Goal: Task Accomplishment & Management: Manage account settings

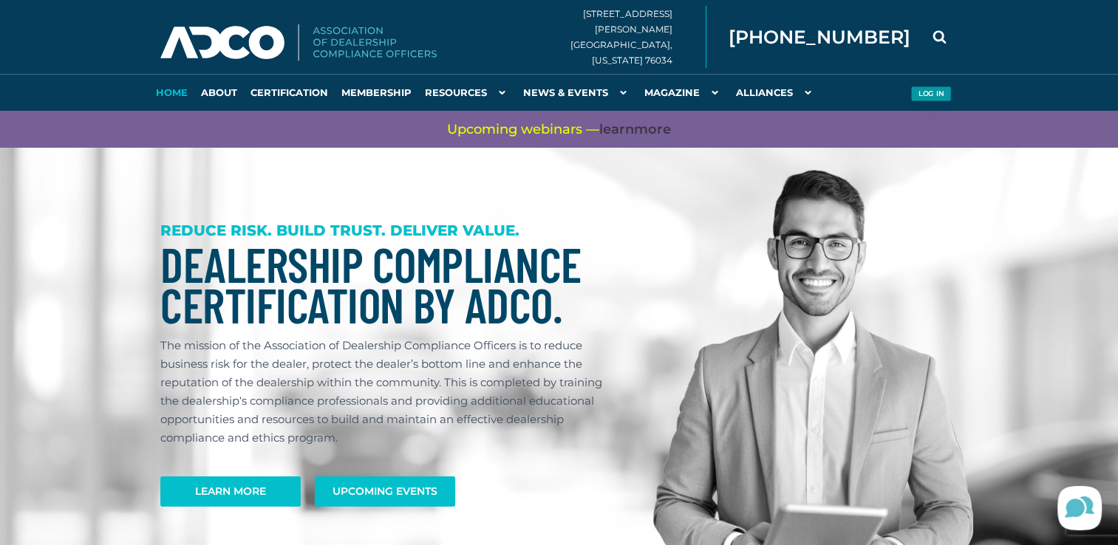
click at [926, 88] on button "Log in" at bounding box center [930, 94] width 41 height 16
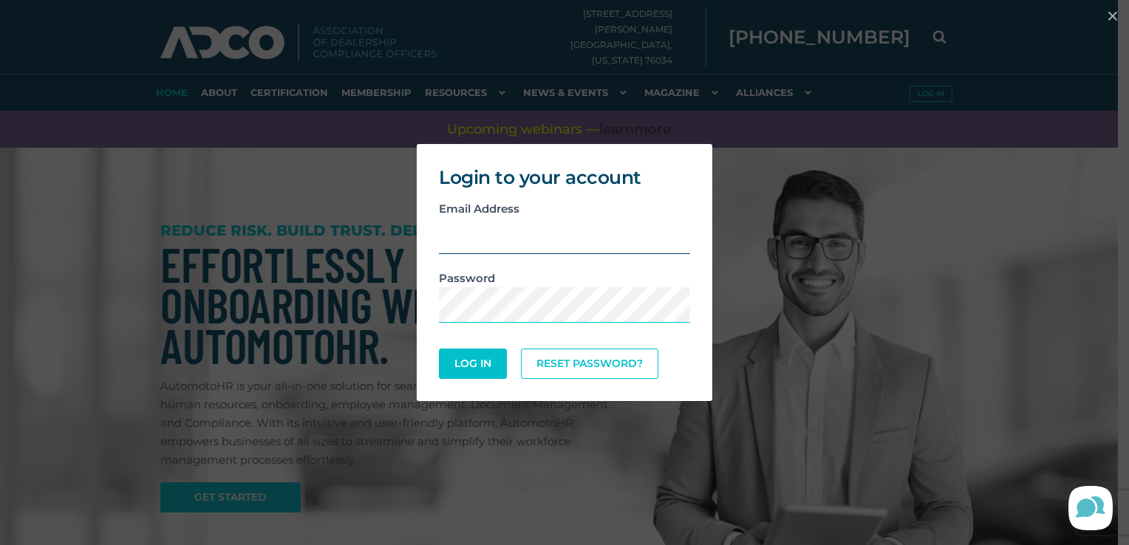
click at [493, 235] on input "email" at bounding box center [564, 236] width 251 height 36
click at [439, 349] on button "Log In" at bounding box center [473, 364] width 68 height 30
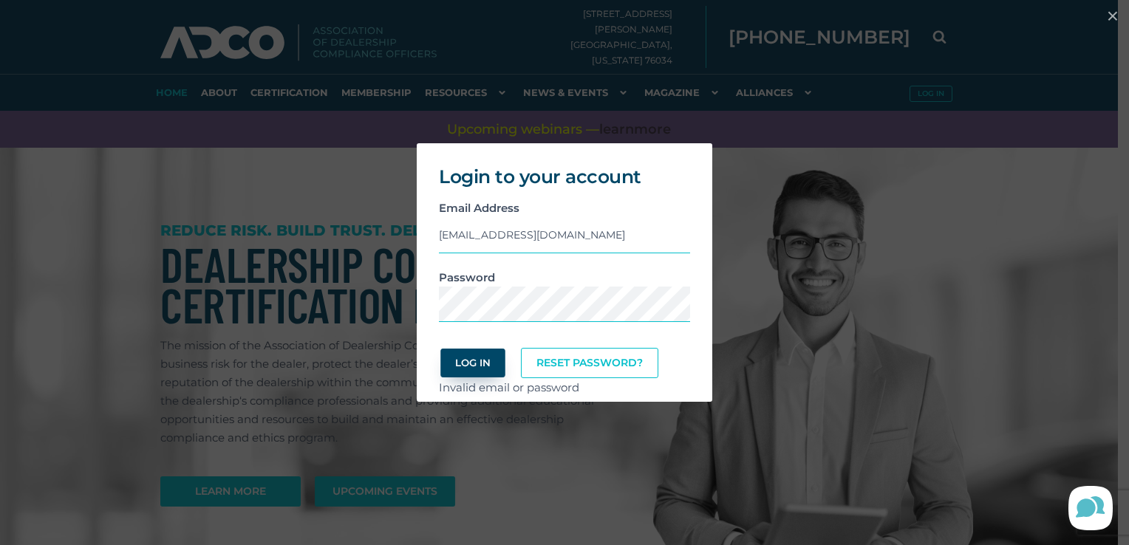
click at [485, 360] on button "Log In" at bounding box center [472, 363] width 64 height 29
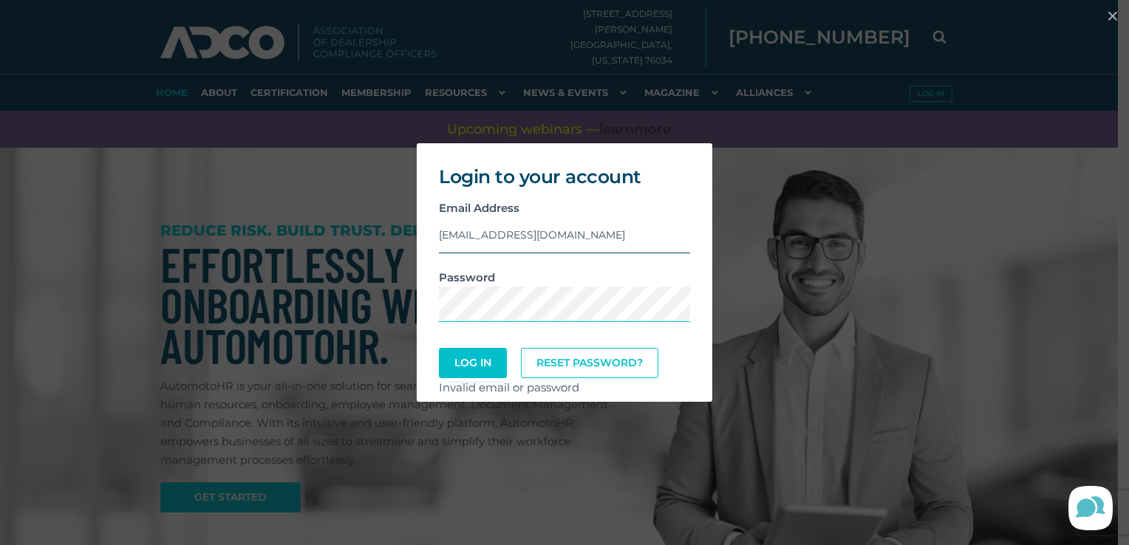
click at [595, 232] on input "[EMAIL_ADDRESS][DOMAIN_NAME]" at bounding box center [564, 235] width 251 height 36
type input "d"
click at [476, 368] on button "Log In" at bounding box center [472, 363] width 64 height 29
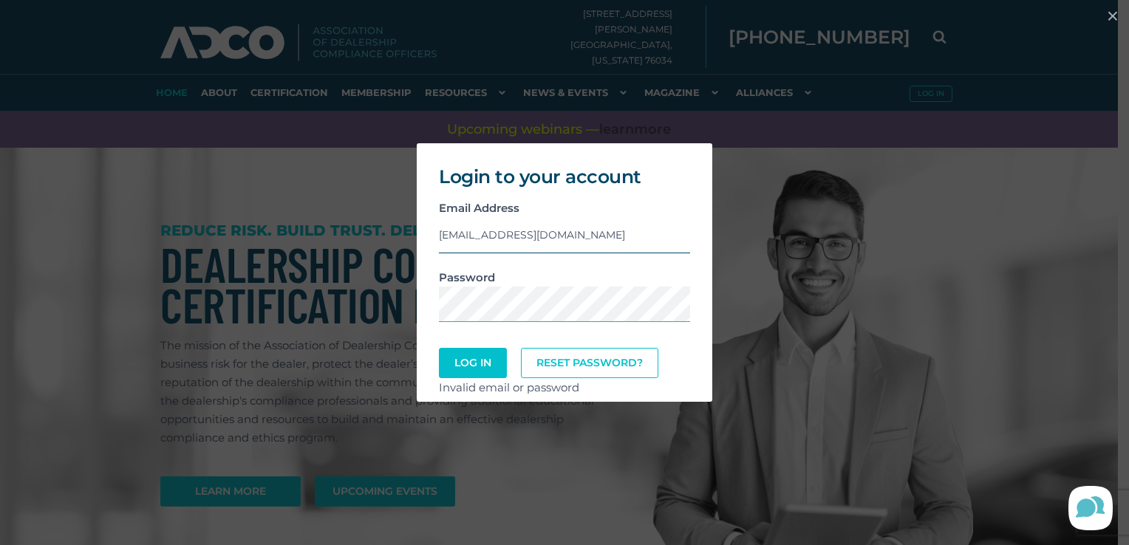
click at [615, 240] on input "[EMAIL_ADDRESS][DOMAIN_NAME]" at bounding box center [564, 235] width 251 height 36
type input "d"
type input "[EMAIL_ADDRESS][DOMAIN_NAME]"
click at [463, 367] on button "Log In" at bounding box center [472, 363] width 64 height 29
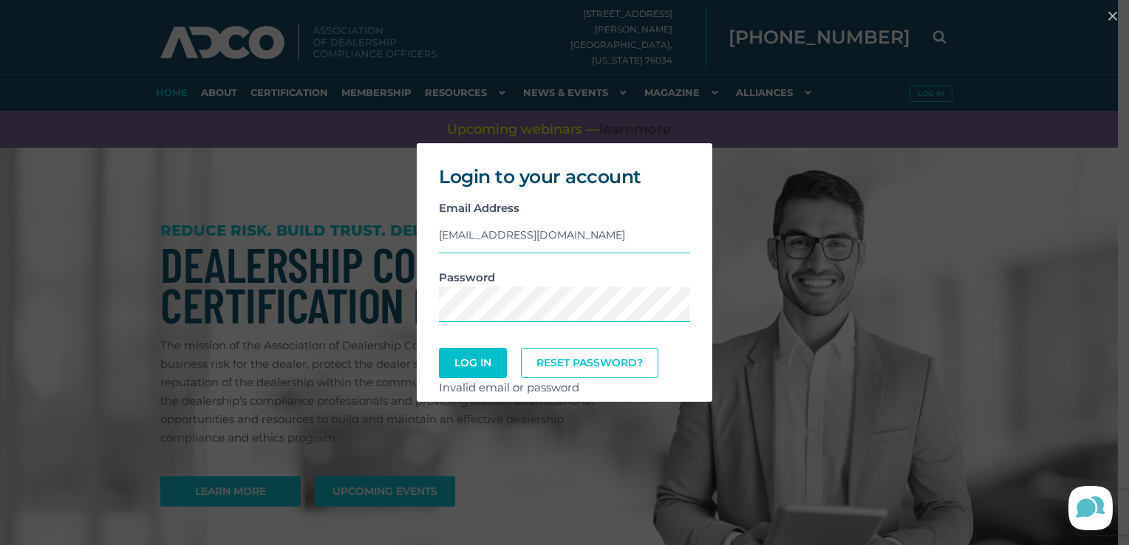
click at [847, 225] on div "Login to your account Email Address [EMAIL_ADDRESS][DOMAIN_NAME] Password Log I…" at bounding box center [564, 272] width 1117 height 273
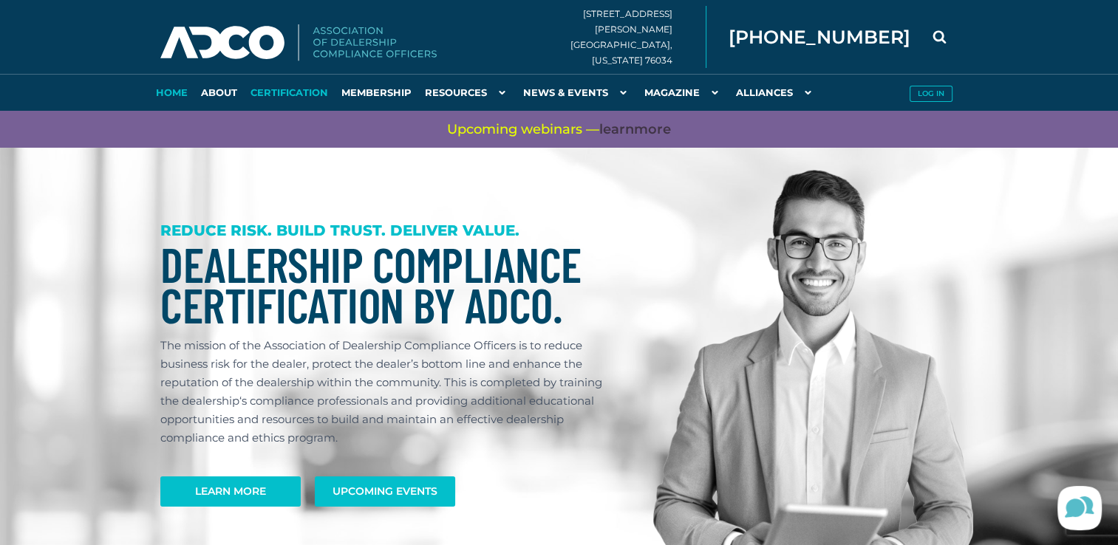
click at [290, 87] on link "Certification" at bounding box center [289, 92] width 91 height 37
click at [928, 95] on button "Log in" at bounding box center [930, 94] width 41 height 16
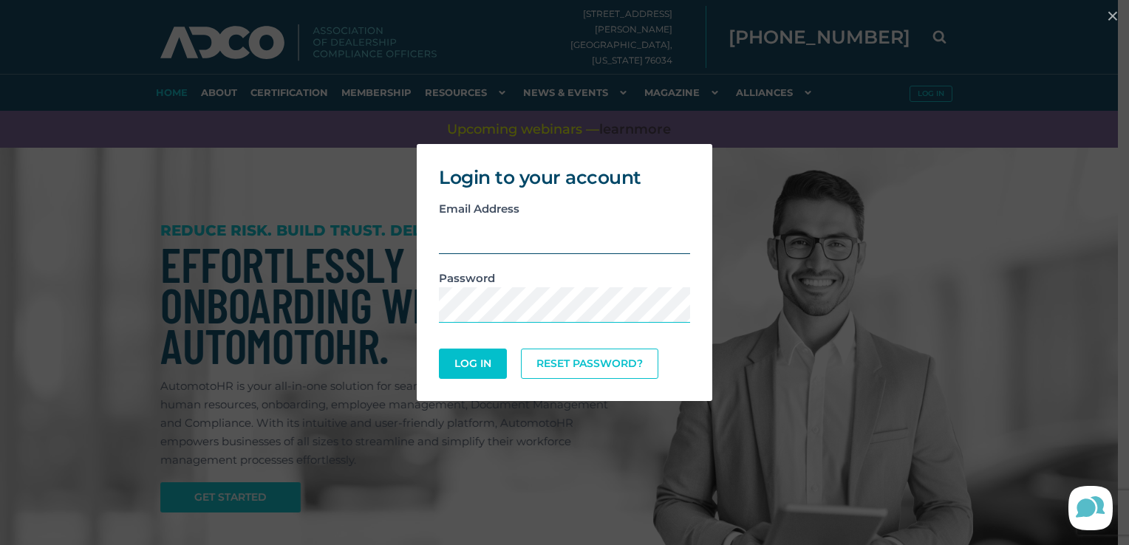
click at [491, 235] on input "email" at bounding box center [564, 236] width 251 height 36
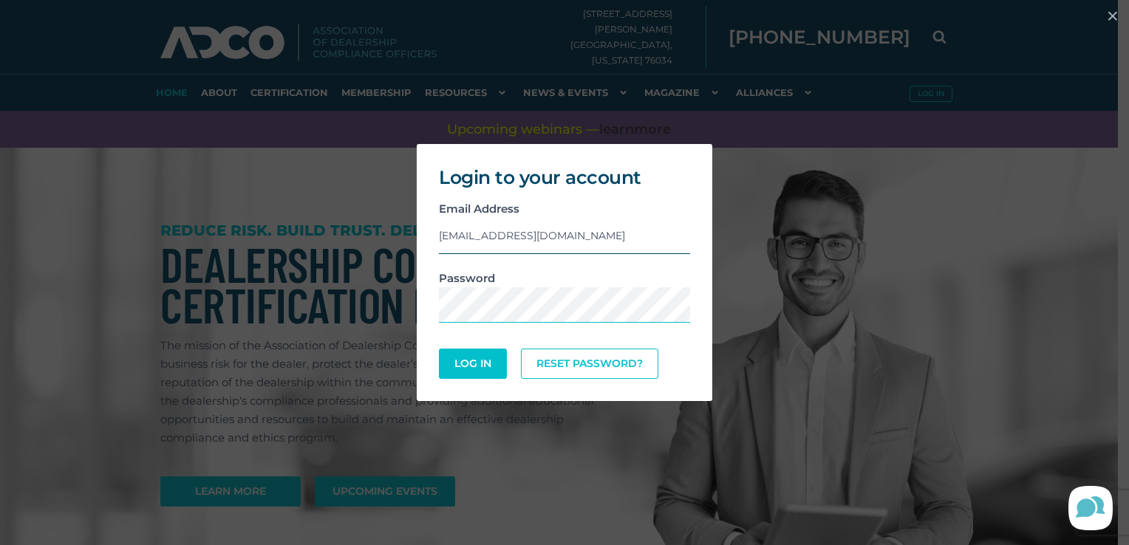
type input "tborder@feldmanauto.com"
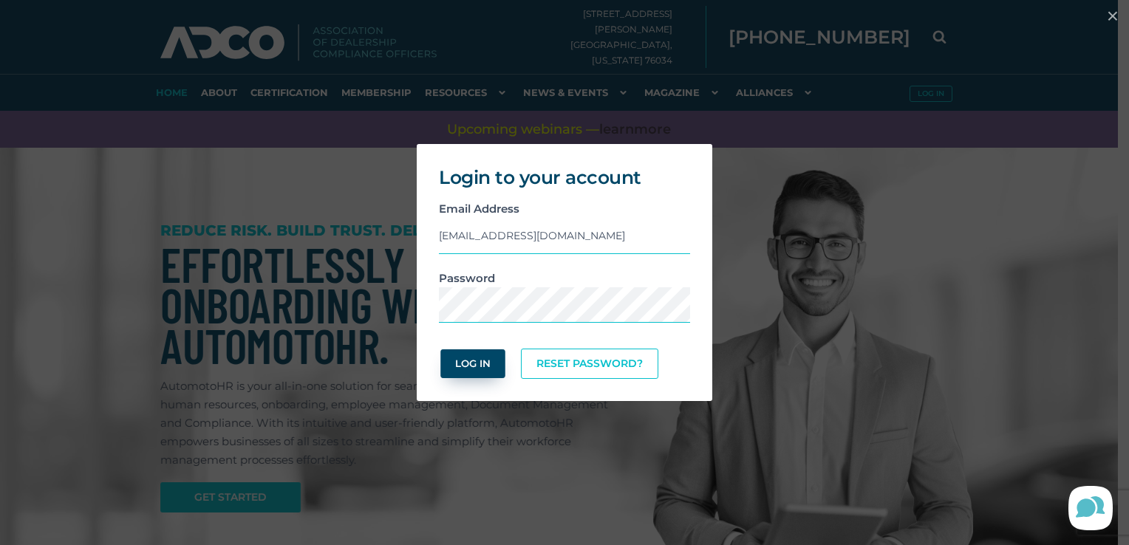
click at [476, 365] on button "Log In" at bounding box center [472, 363] width 64 height 29
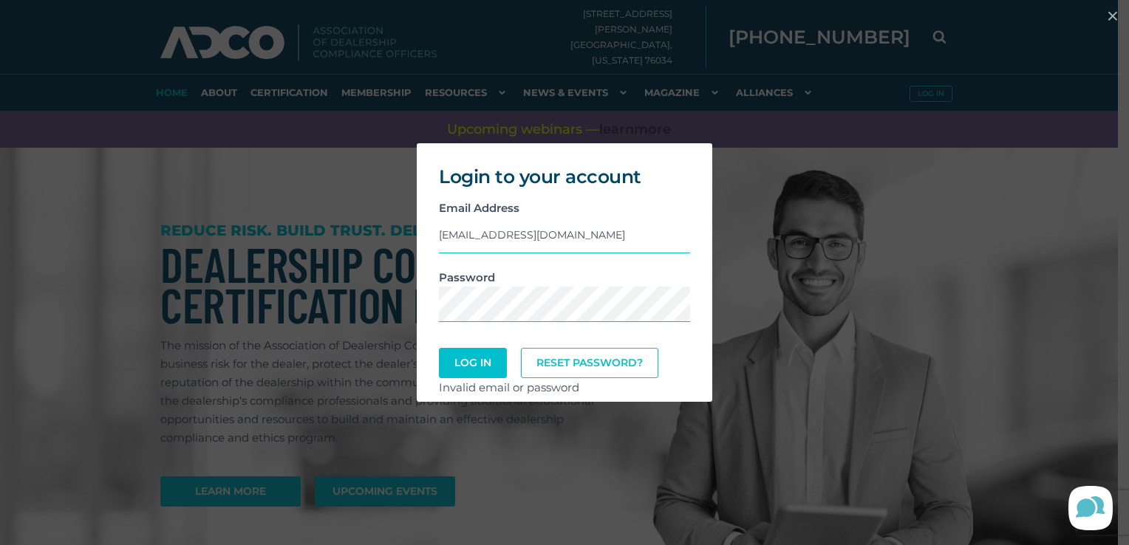
click at [1096, 41] on div "Login to your account Email Address tborder@feldmanauto.com Password Log In Res…" at bounding box center [564, 272] width 1129 height 545
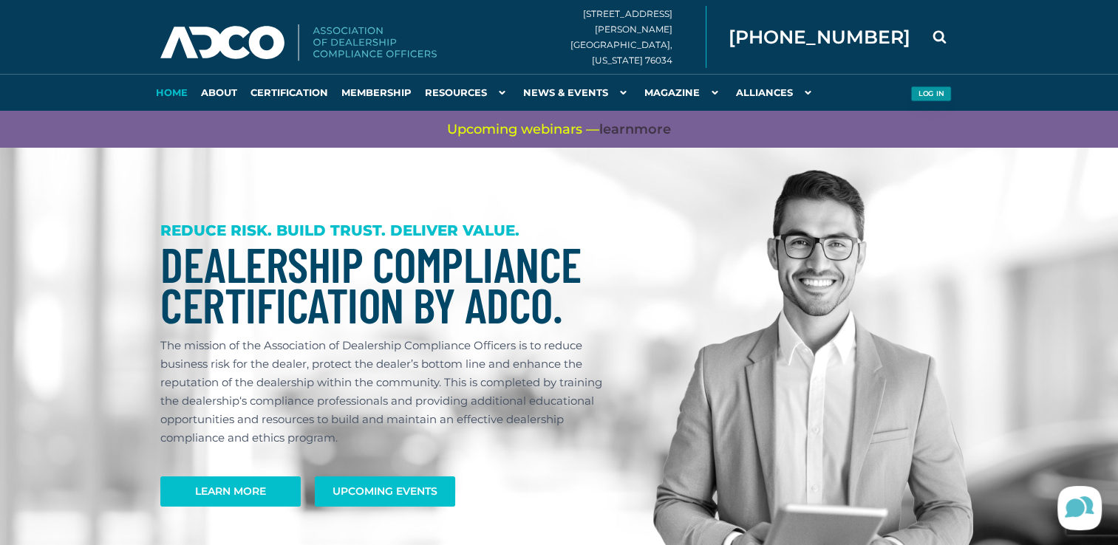
click at [930, 93] on button "Log in" at bounding box center [930, 94] width 41 height 16
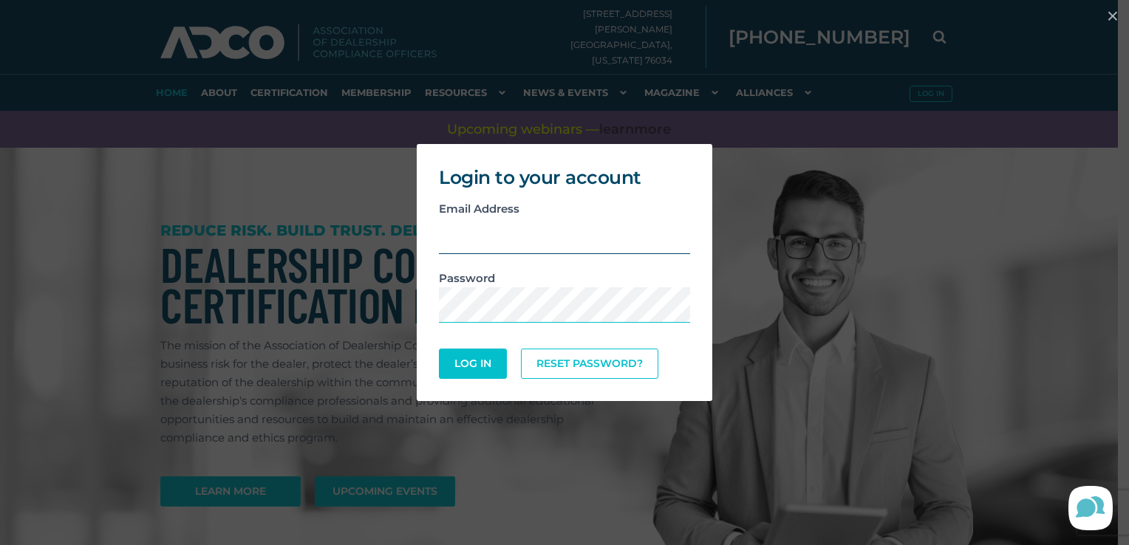
click at [509, 238] on input "email" at bounding box center [564, 236] width 251 height 36
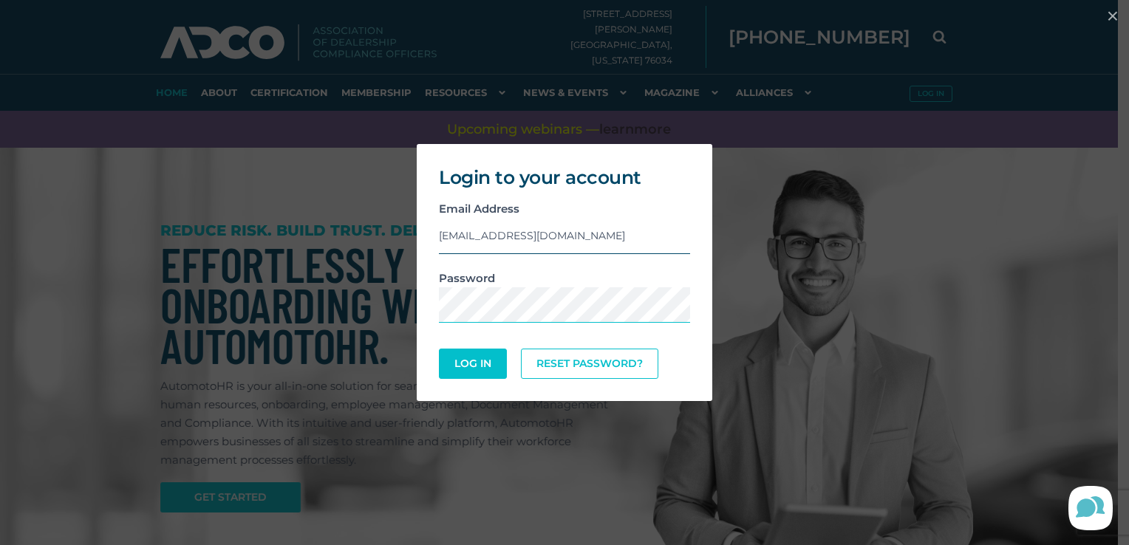
type input "TBORDER@FELDMANAUTO.COM"
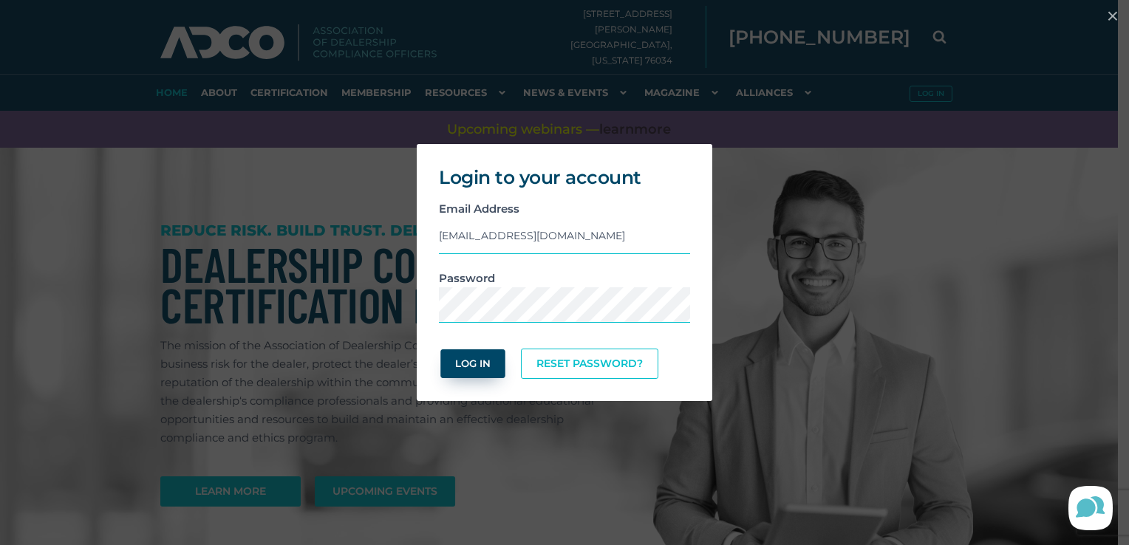
click at [478, 358] on button "Log In" at bounding box center [472, 363] width 64 height 29
click at [1111, 16] on button "×" at bounding box center [1112, 16] width 33 height 33
